Goal: Navigation & Orientation: Find specific page/section

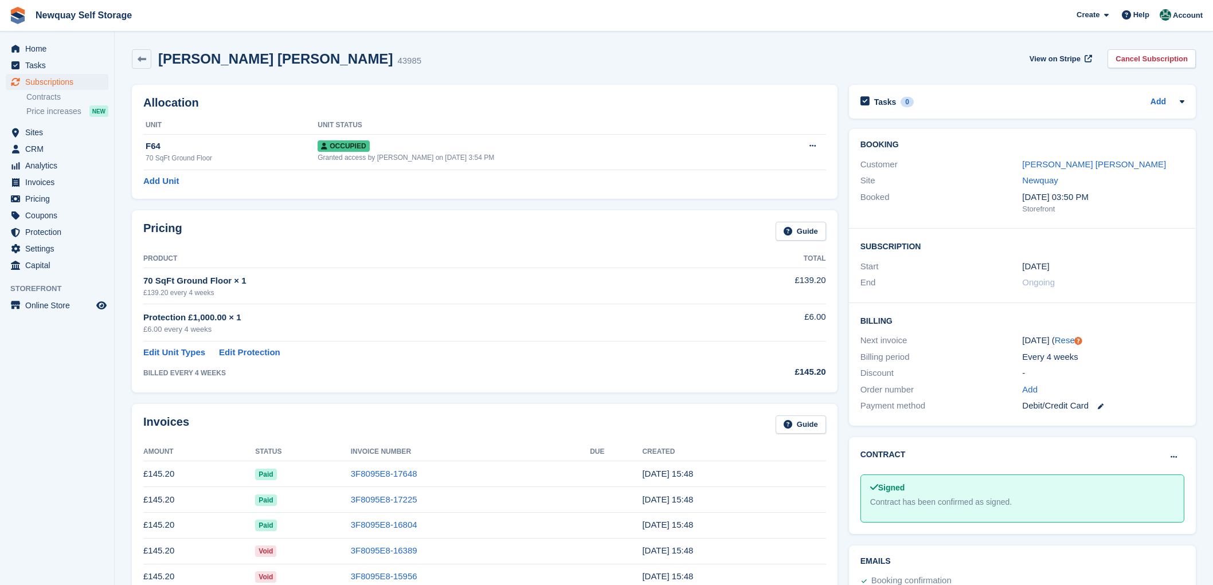
scroll to position [120, 0]
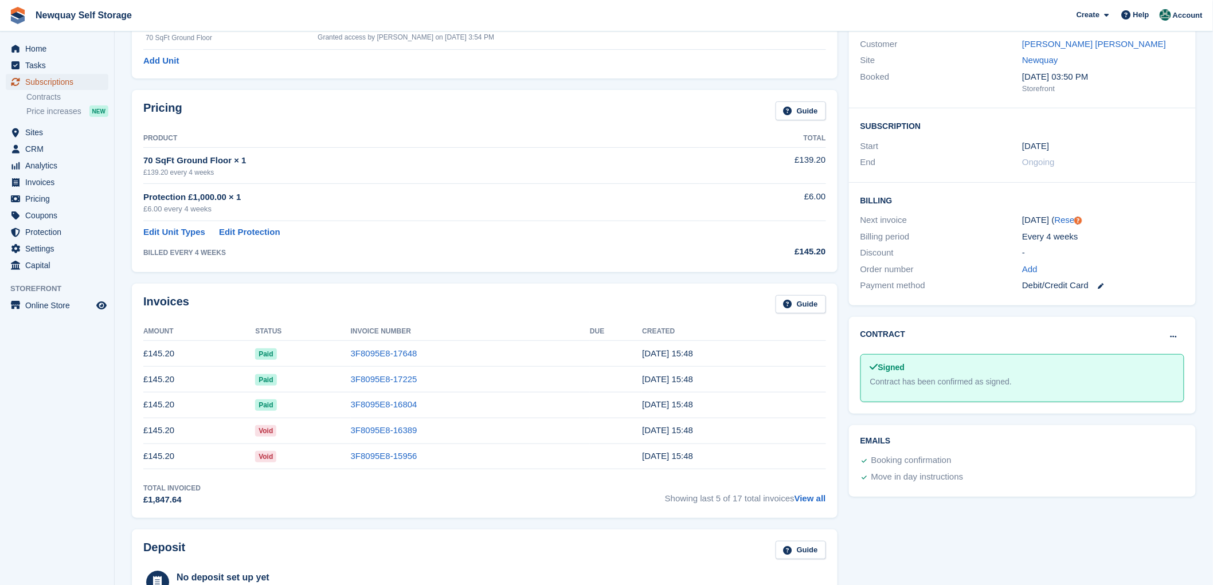
click at [47, 79] on span "Subscriptions" at bounding box center [59, 82] width 69 height 16
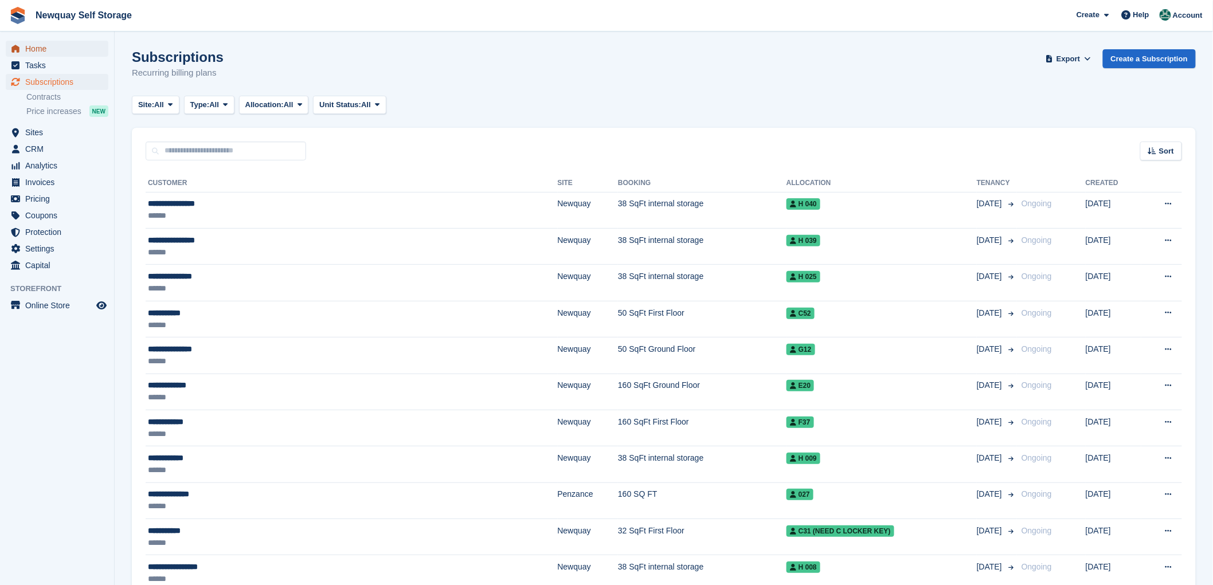
click at [41, 46] on span "Home" at bounding box center [59, 49] width 69 height 16
